Goal: Find specific page/section: Find specific page/section

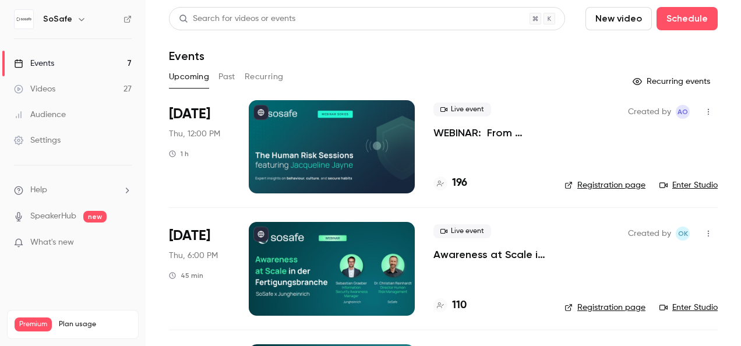
scroll to position [69, 0]
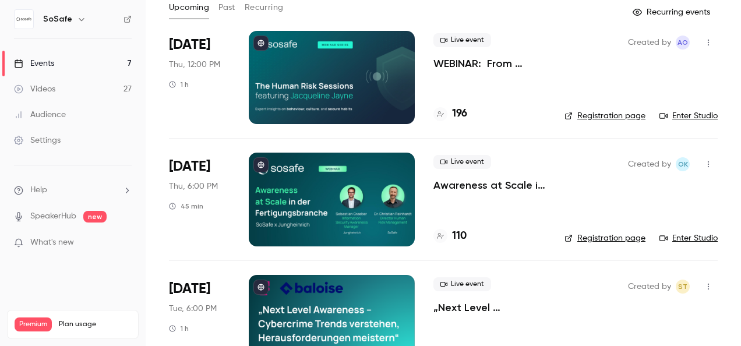
click at [687, 111] on link "Enter Studio" at bounding box center [688, 116] width 58 height 12
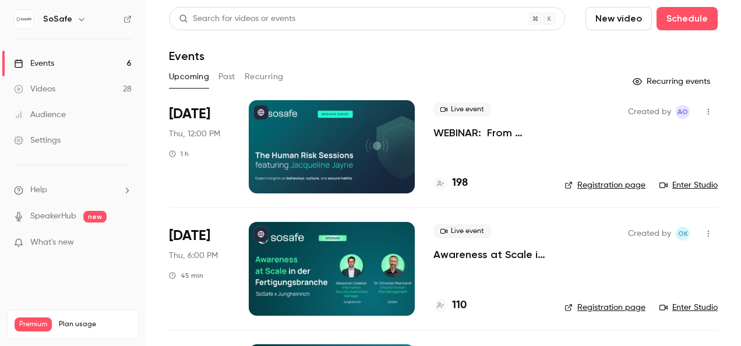
click at [689, 181] on link "Enter Studio" at bounding box center [688, 185] width 58 height 12
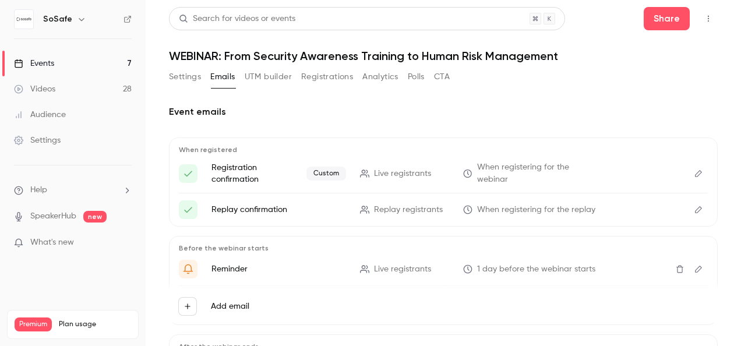
click at [190, 75] on button "Settings" at bounding box center [185, 77] width 32 height 19
